Goal: Find contact information: Find contact information

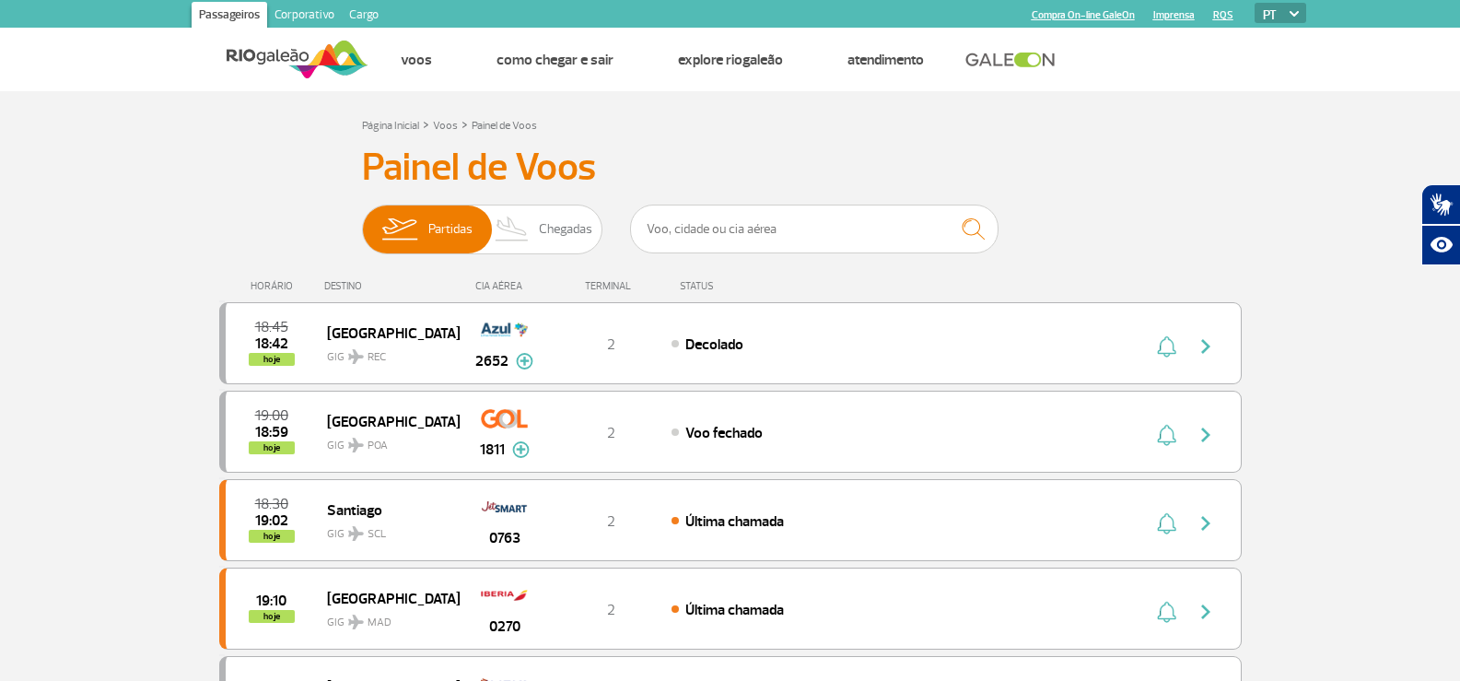
click at [256, 54] on img at bounding box center [298, 59] width 142 height 45
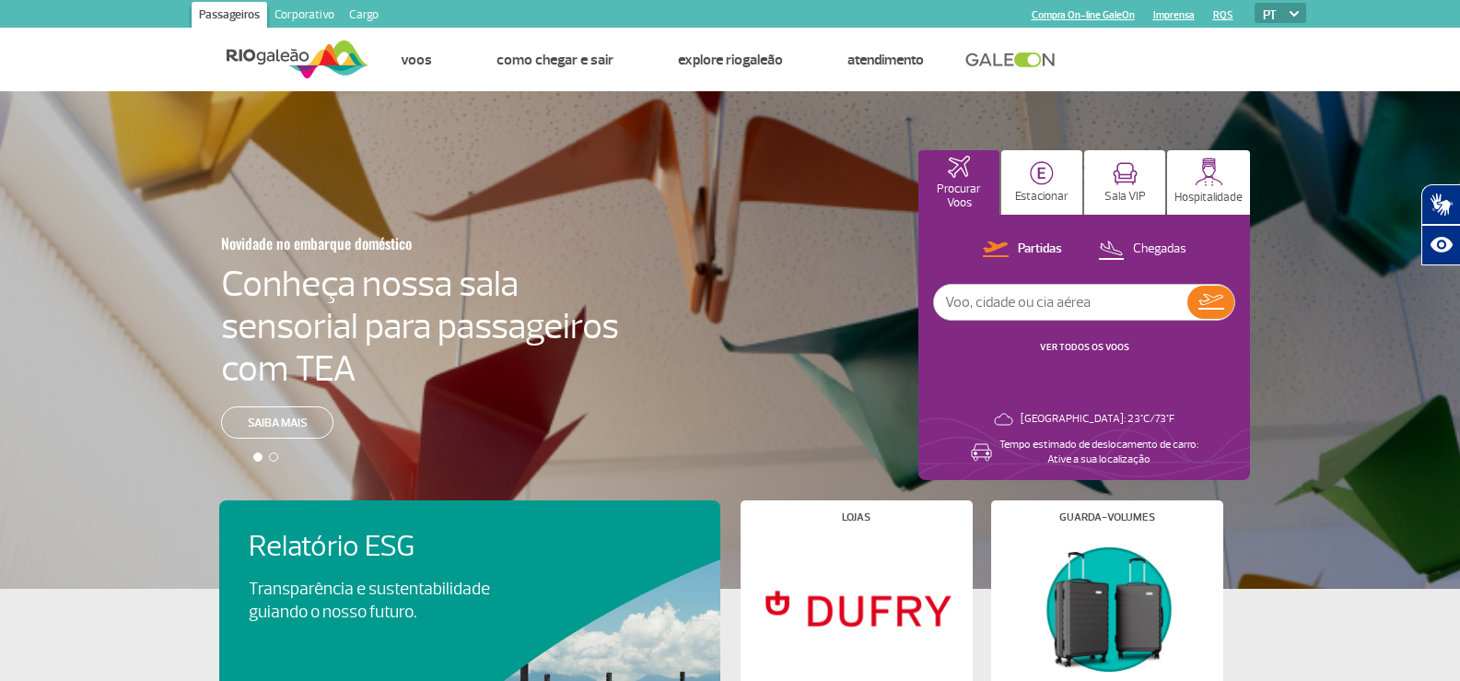
click at [304, 15] on link "Corporativo" at bounding box center [304, 16] width 75 height 29
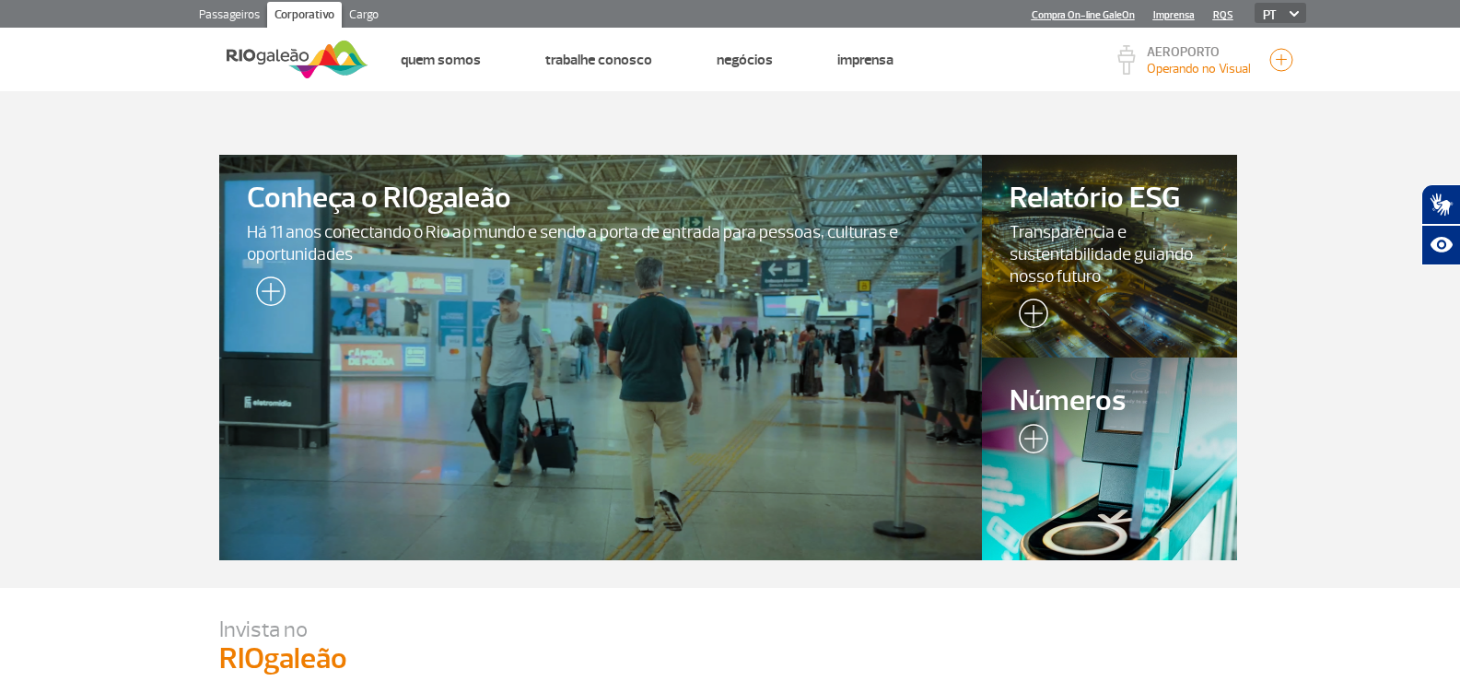
click at [245, 9] on link "Passageiros" at bounding box center [230, 16] width 76 height 29
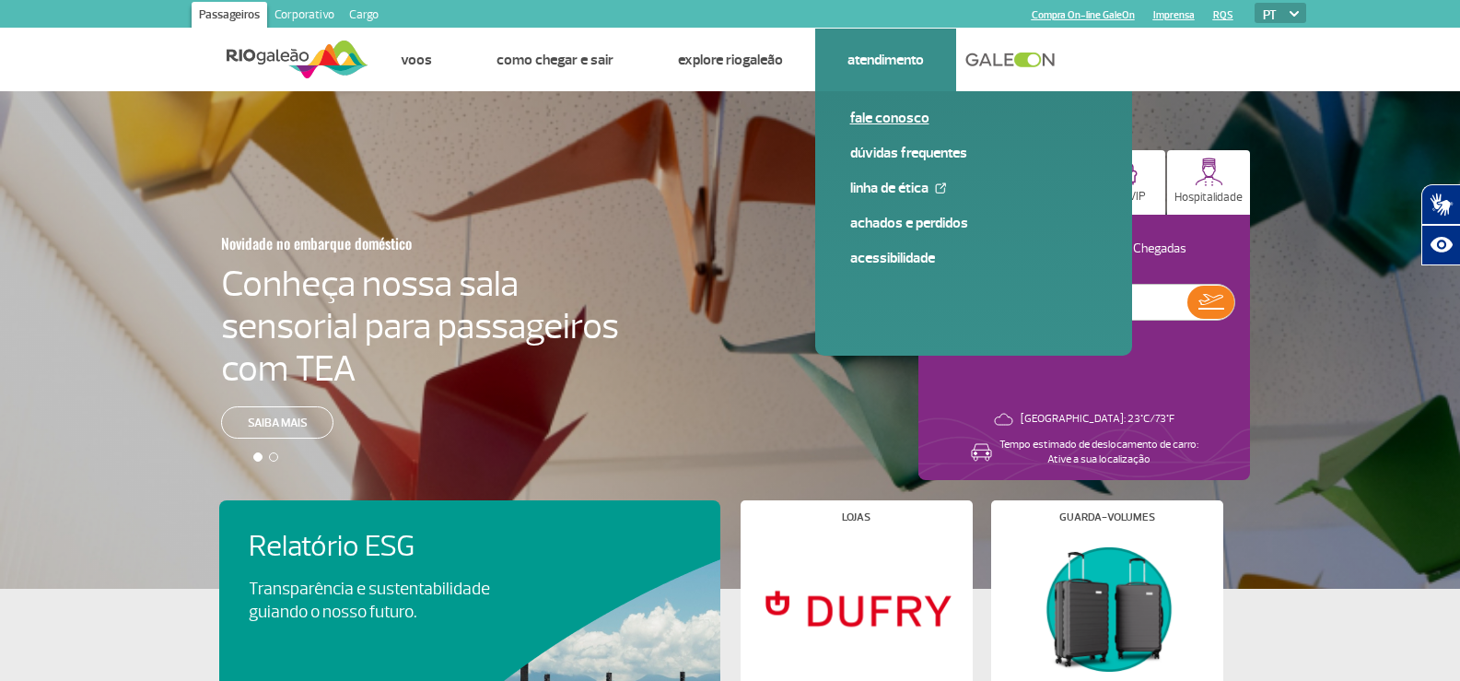
click at [895, 115] on link "Fale conosco" at bounding box center [973, 118] width 247 height 20
